Goal: Find specific page/section: Find specific page/section

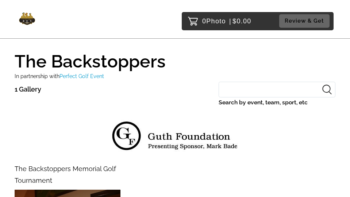
click at [189, 96] on div "1 Gallery Search by event, team, sport, etc" at bounding box center [175, 99] width 321 height 35
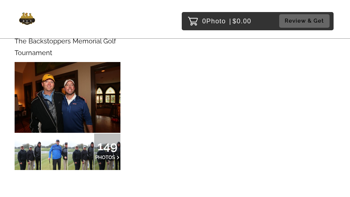
scroll to position [117, 0]
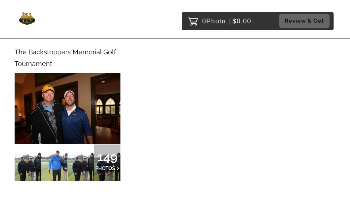
click at [114, 155] on span "149" at bounding box center [107, 157] width 24 height 4
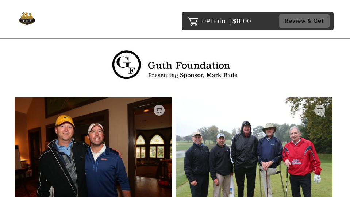
scroll to position [102, 0]
